Goal: Entertainment & Leisure: Consume media (video, audio)

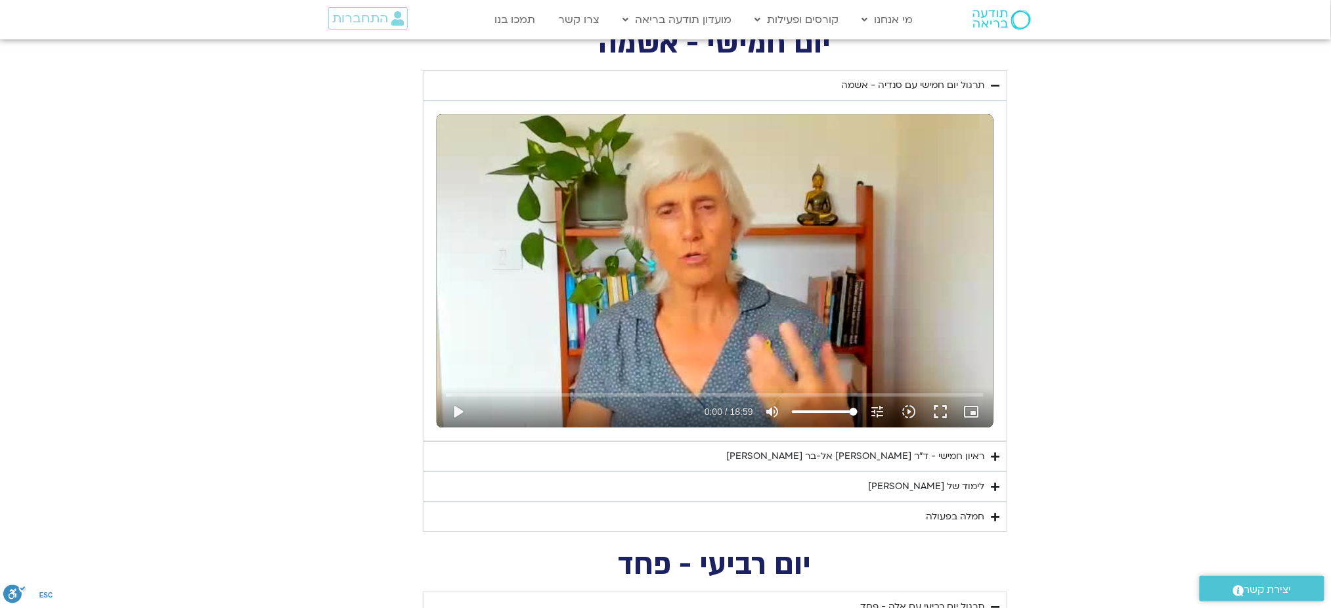
scroll to position [1580, 0]
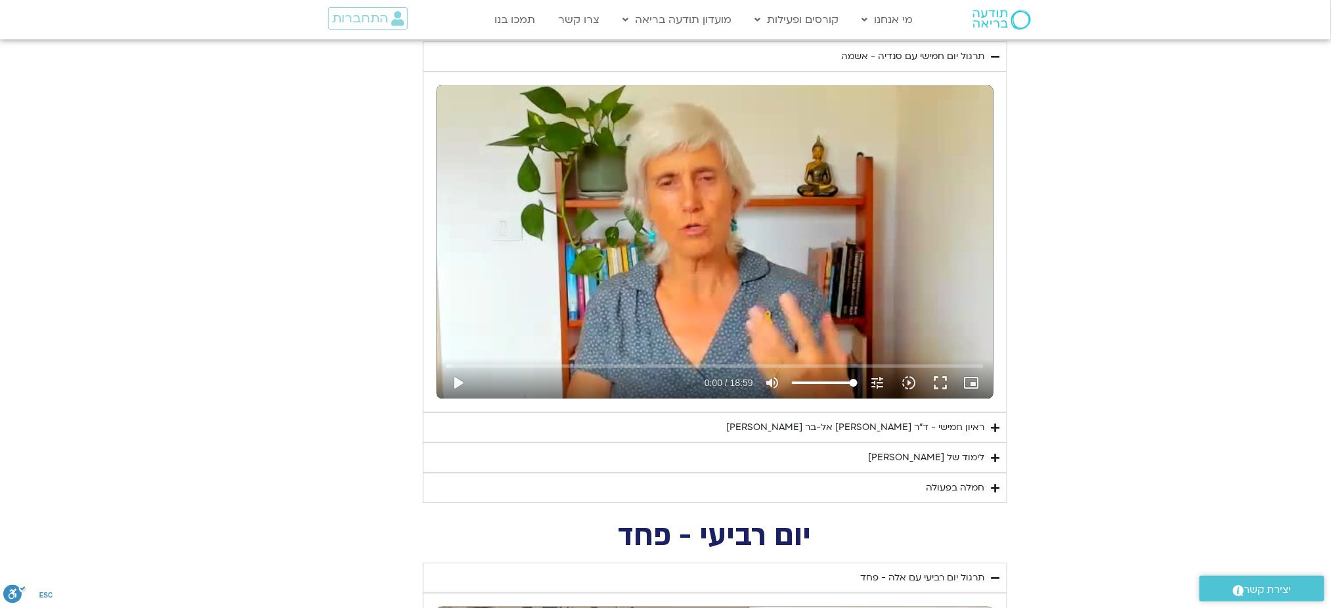
click at [950, 435] on div "ראיון חמישי - ד"ר [PERSON_NAME] אל-בר [PERSON_NAME]" at bounding box center [856, 428] width 258 height 16
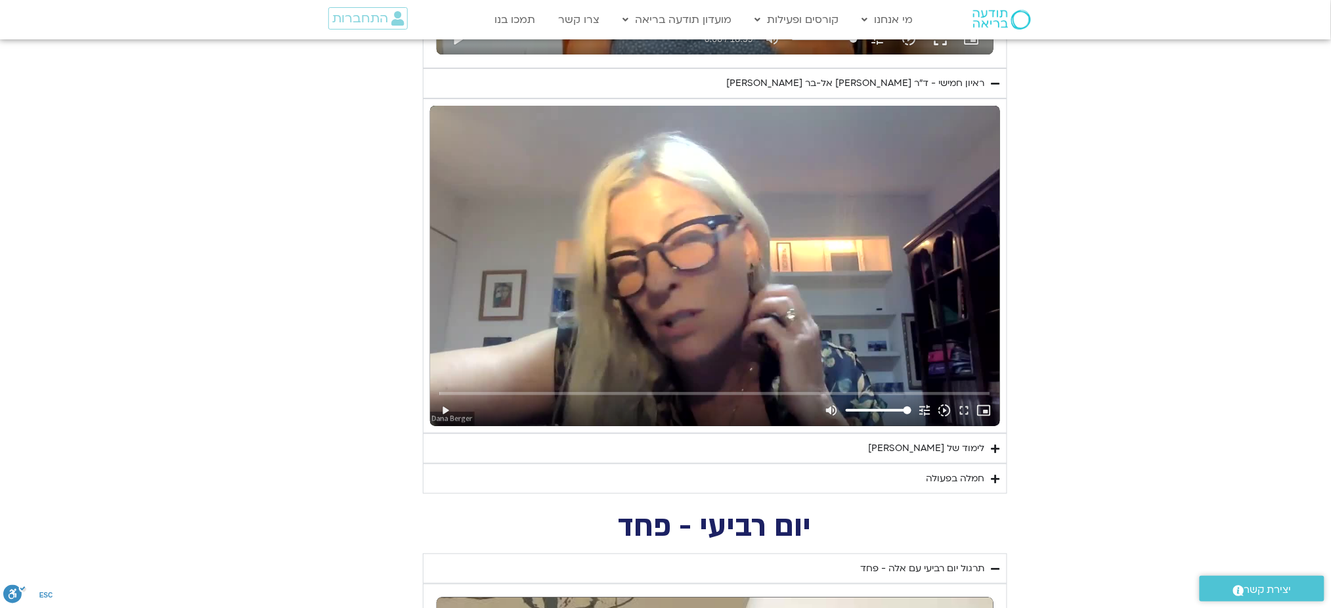
scroll to position [1930, 0]
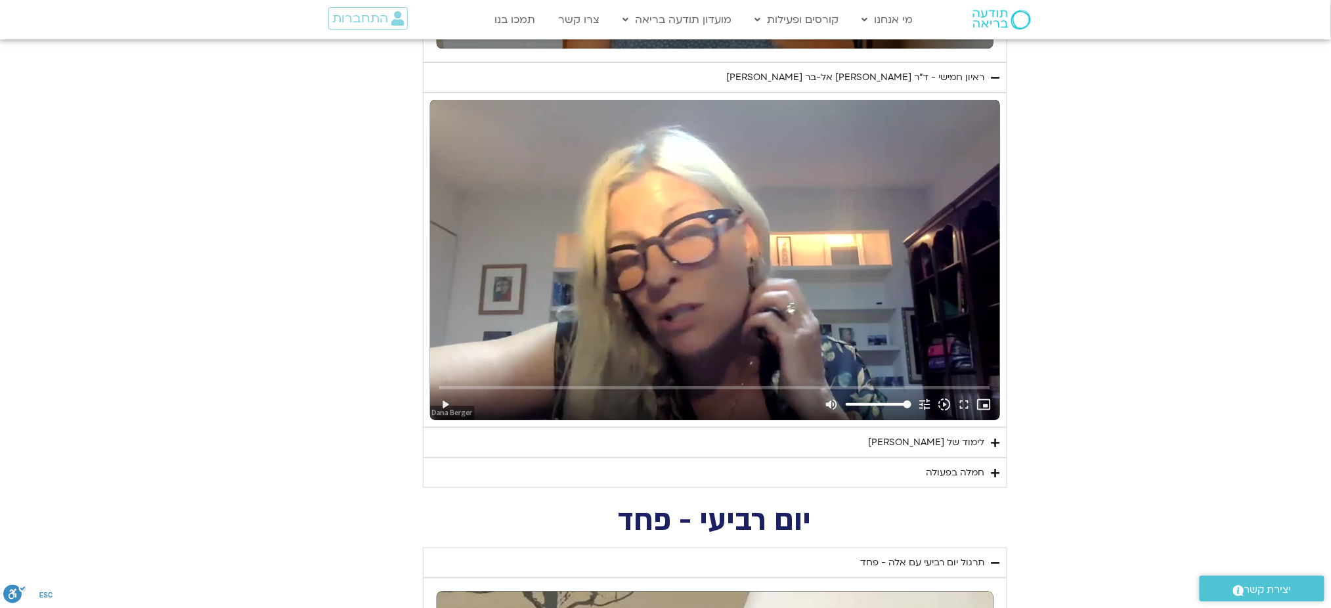
drag, startPoint x: 879, startPoint y: 238, endPoint x: 901, endPoint y: 241, distance: 21.8
click at [878, 238] on div "Skip Ad play_arrow volume_up Mute tune Resolution Auto 720p slow_motion_video P…" at bounding box center [715, 260] width 570 height 320
click at [634, 389] on input "Seek" at bounding box center [714, 388] width 551 height 8
click at [753, 385] on input "Seek" at bounding box center [714, 388] width 551 height 8
click at [912, 386] on input "Seek" at bounding box center [714, 388] width 551 height 8
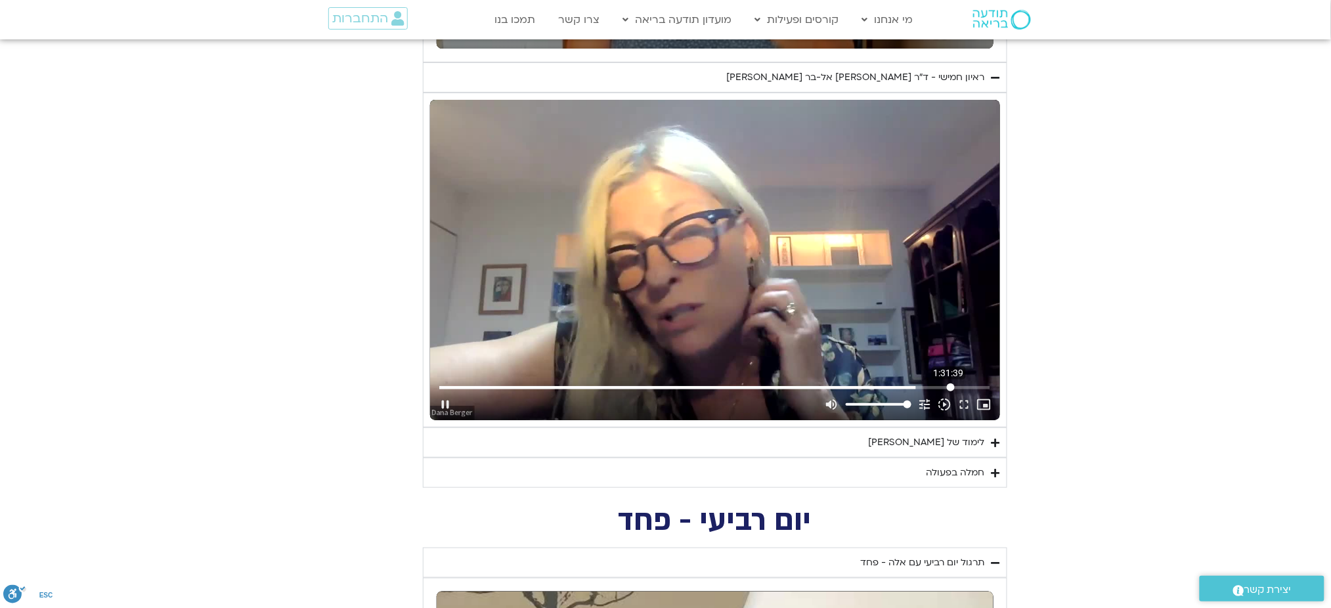
click at [951, 385] on input "Seek" at bounding box center [714, 388] width 551 height 8
click at [888, 246] on div "Skip Ad 1:32:01 pause volume_up Mute tune Resolution Auto 720p slow_motion_vide…" at bounding box center [715, 260] width 570 height 320
type input "5524.851414"
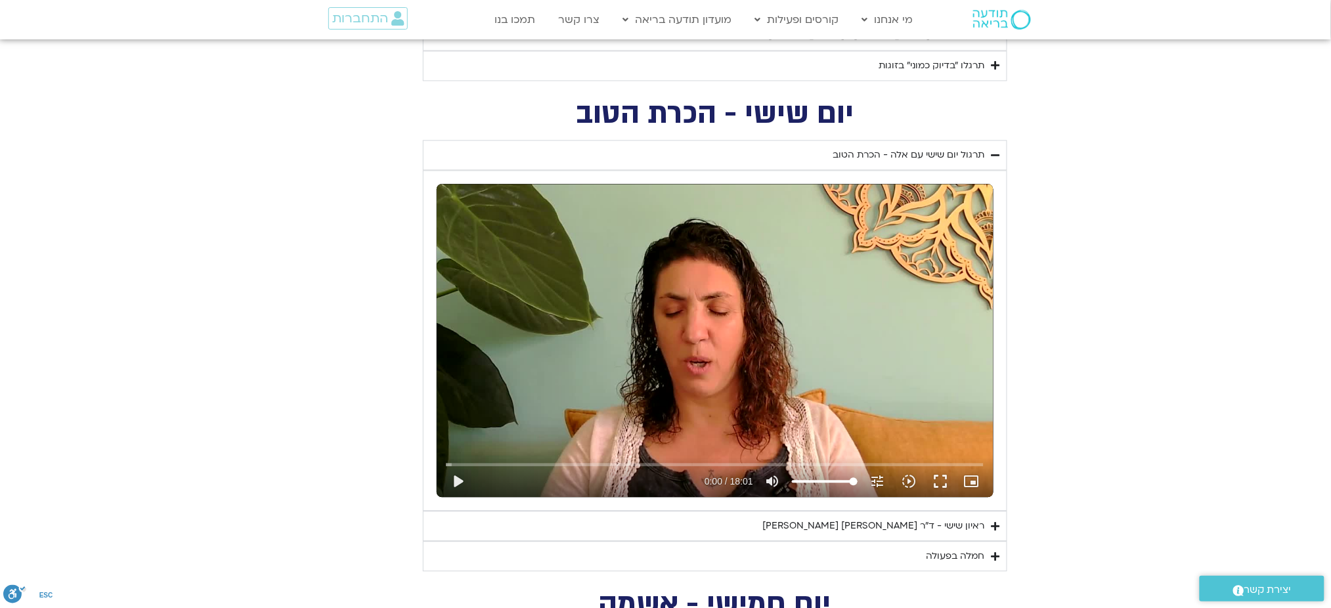
scroll to position [0, 0]
